Goal: Submit feedback/report problem

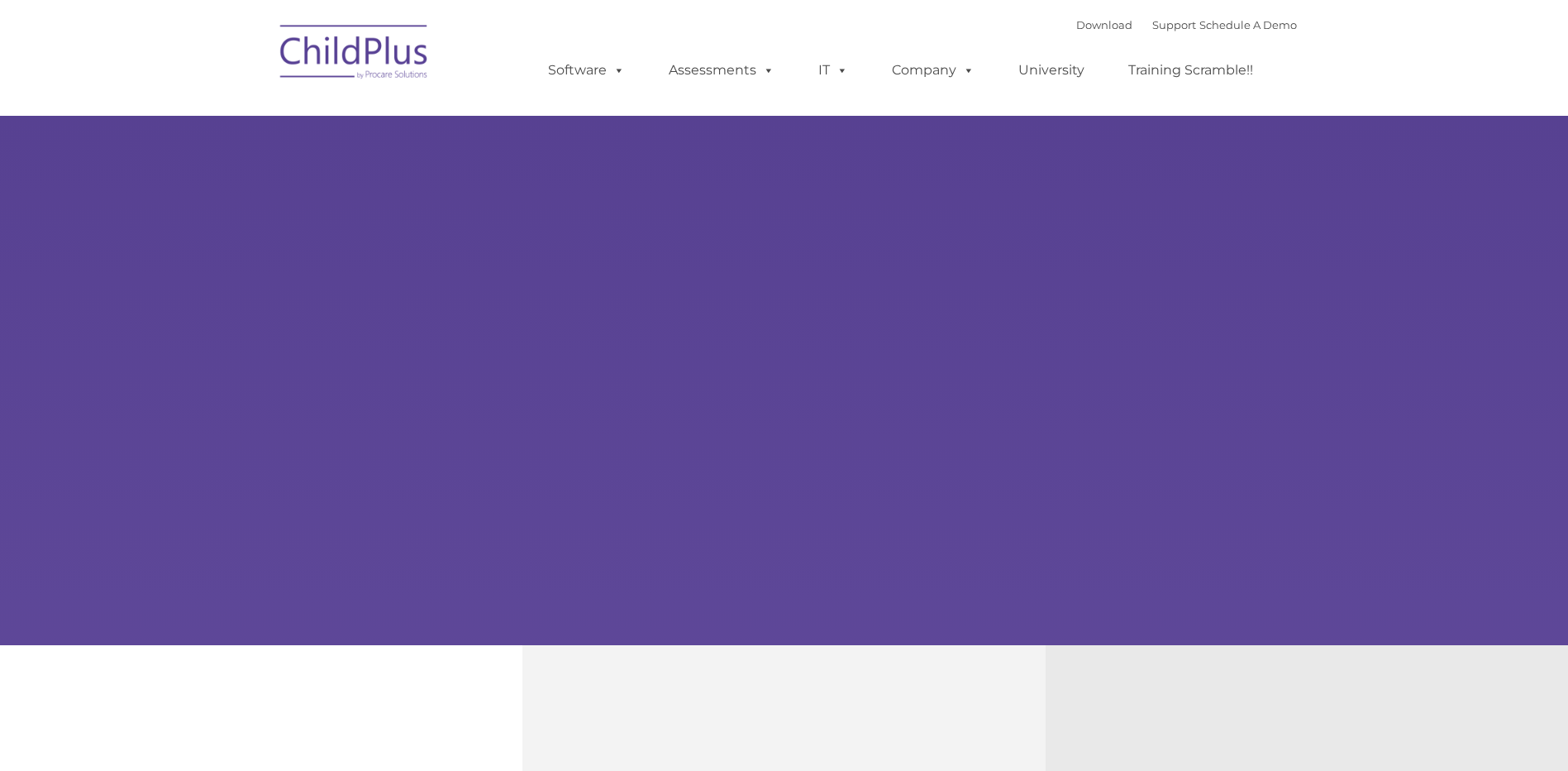
select select "MEDIUM"
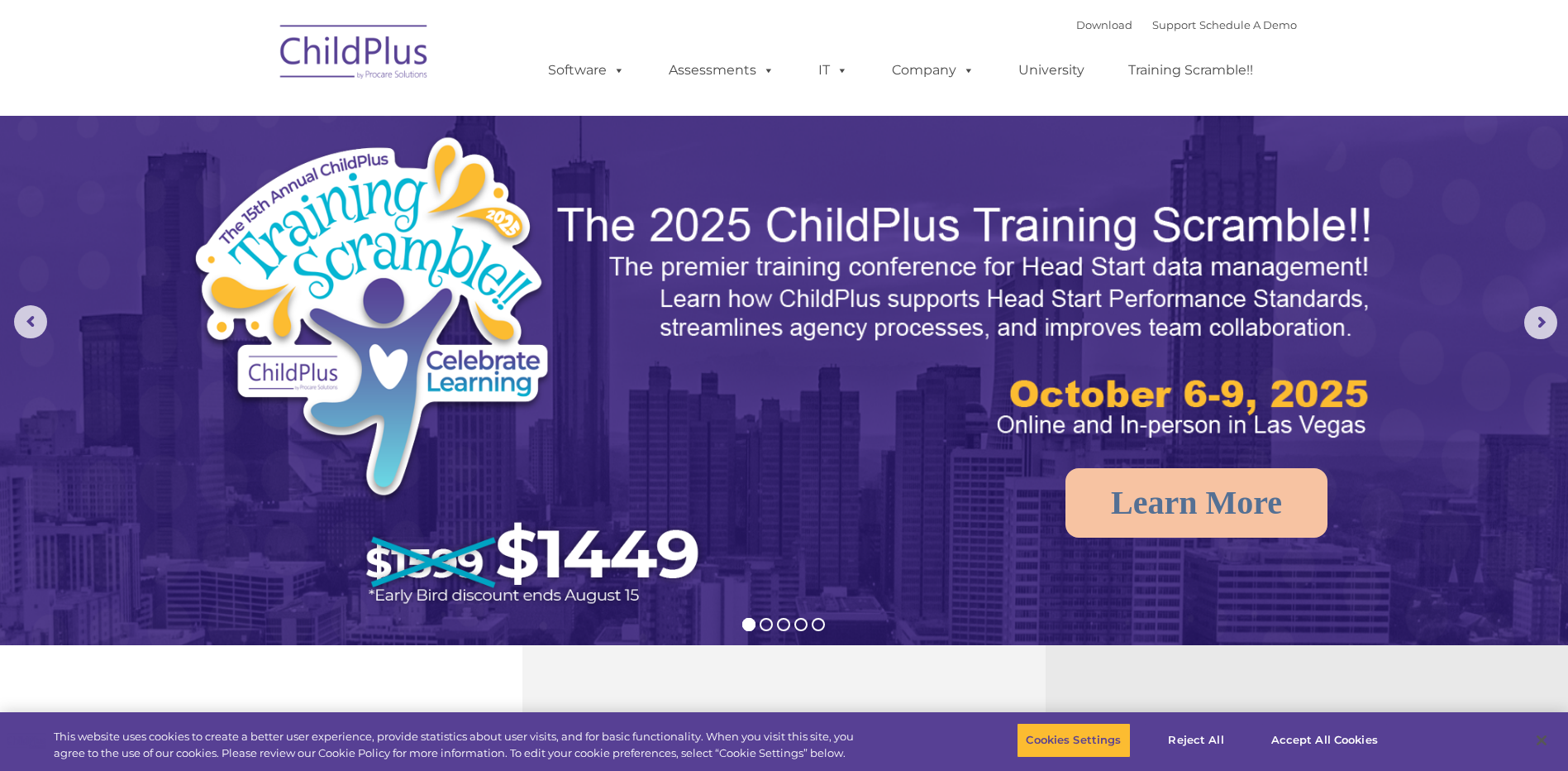
click at [388, 55] on img at bounding box center [354, 54] width 165 height 83
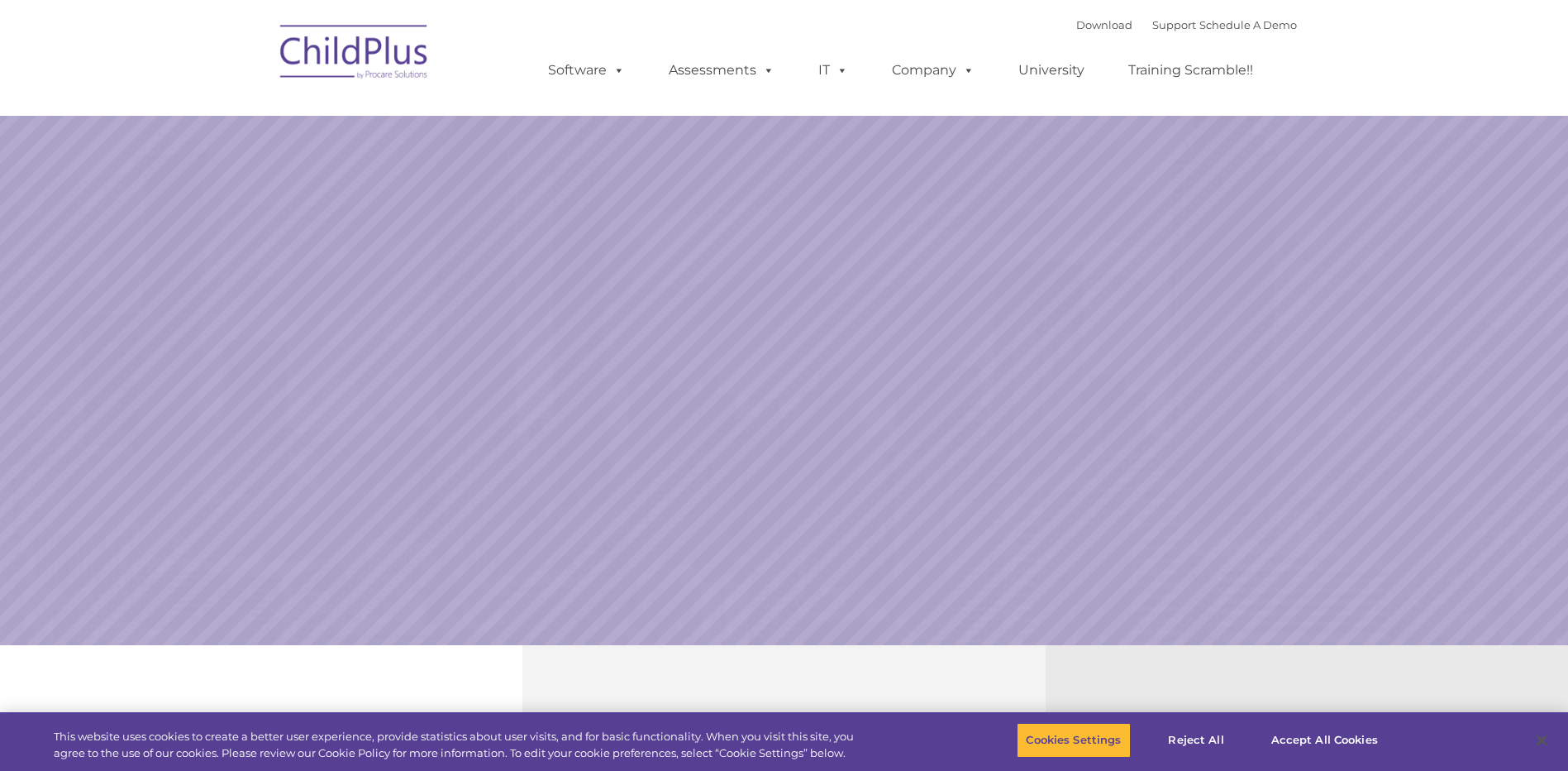
select select "MEDIUM"
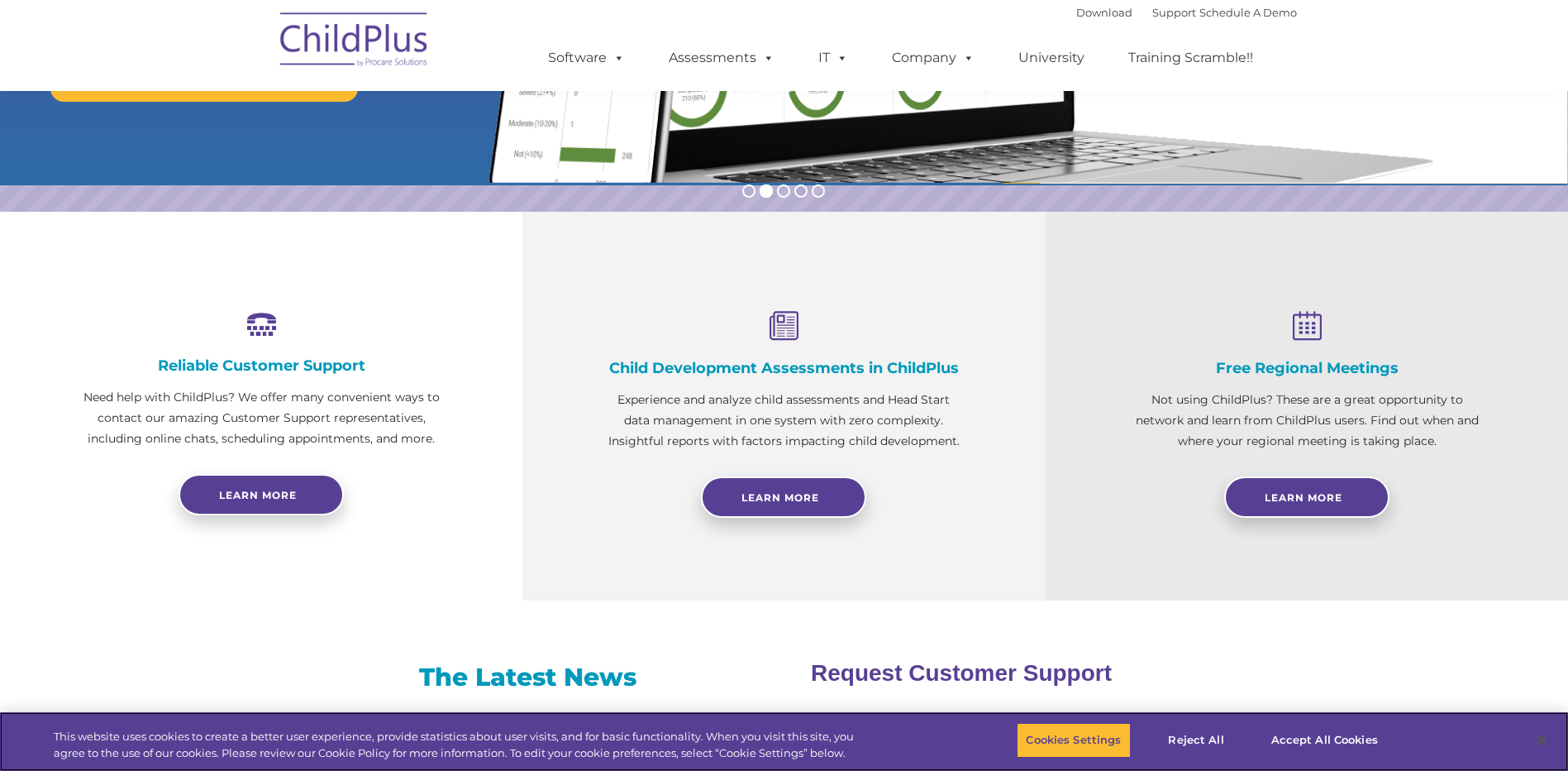
scroll to position [448, 0]
